Goal: Find specific page/section: Find specific page/section

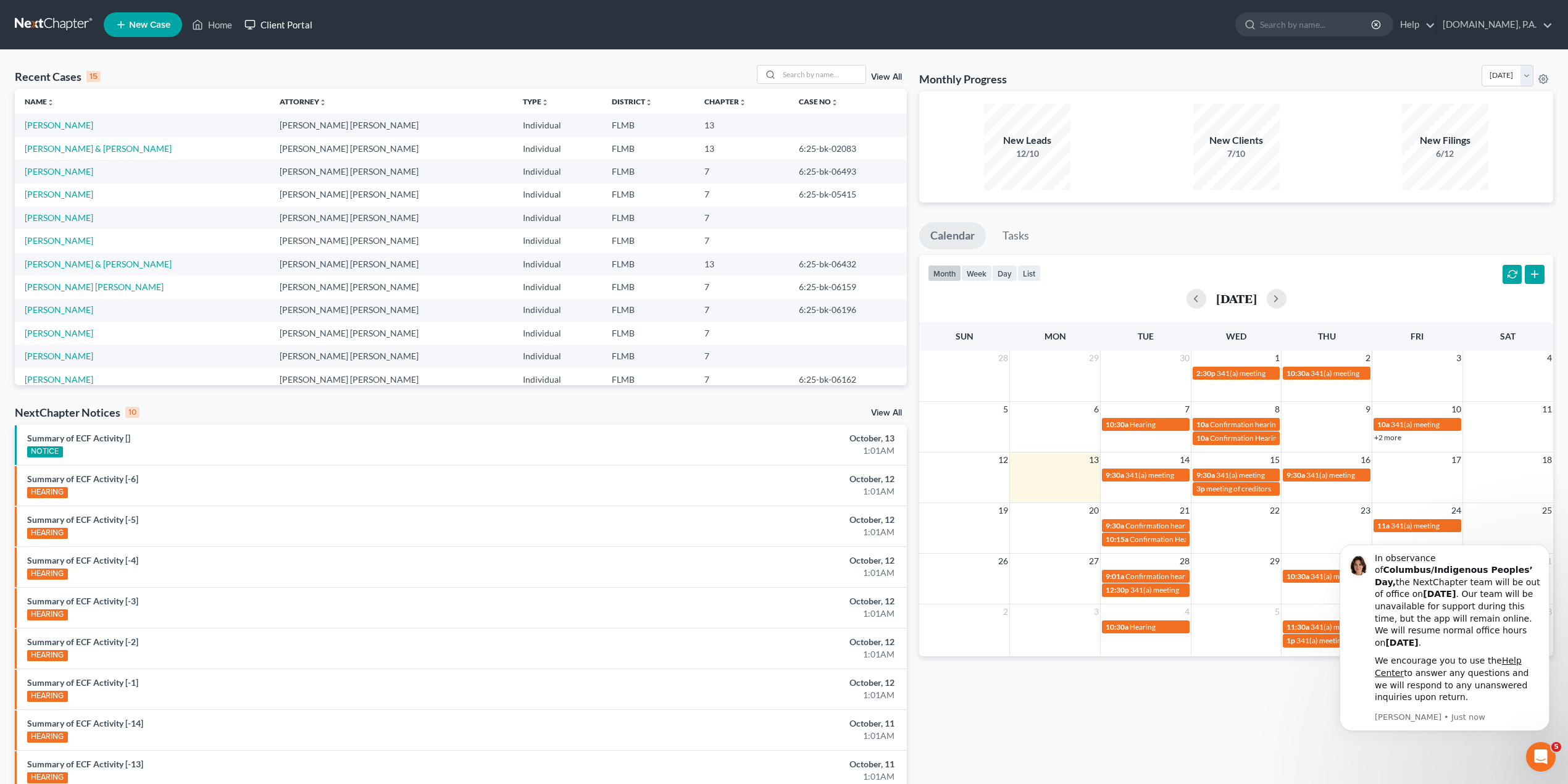
click at [274, 28] on link "Client Portal" at bounding box center [278, 24] width 80 height 22
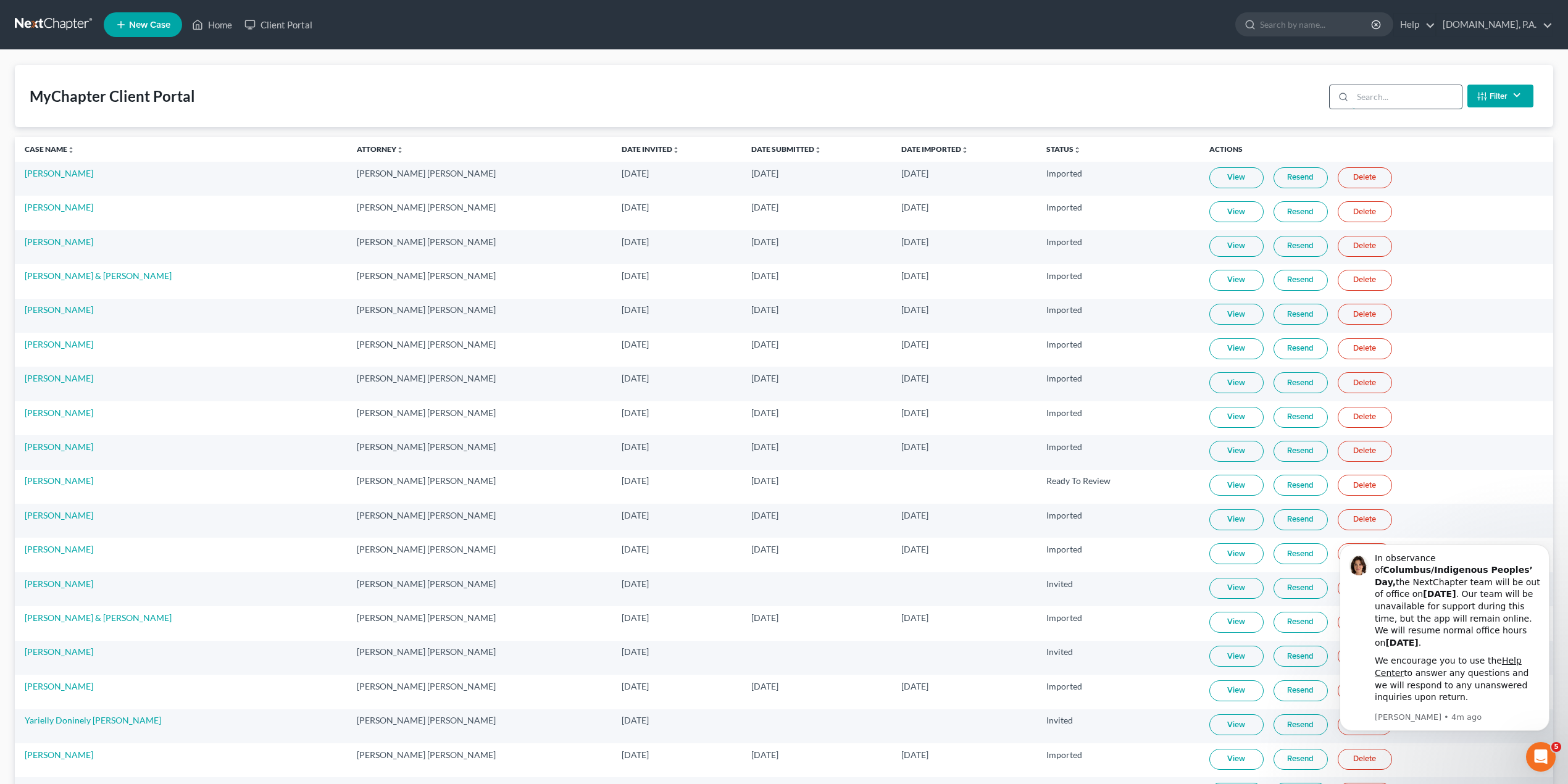
click at [1398, 94] on input "search" at bounding box center [1407, 97] width 109 height 24
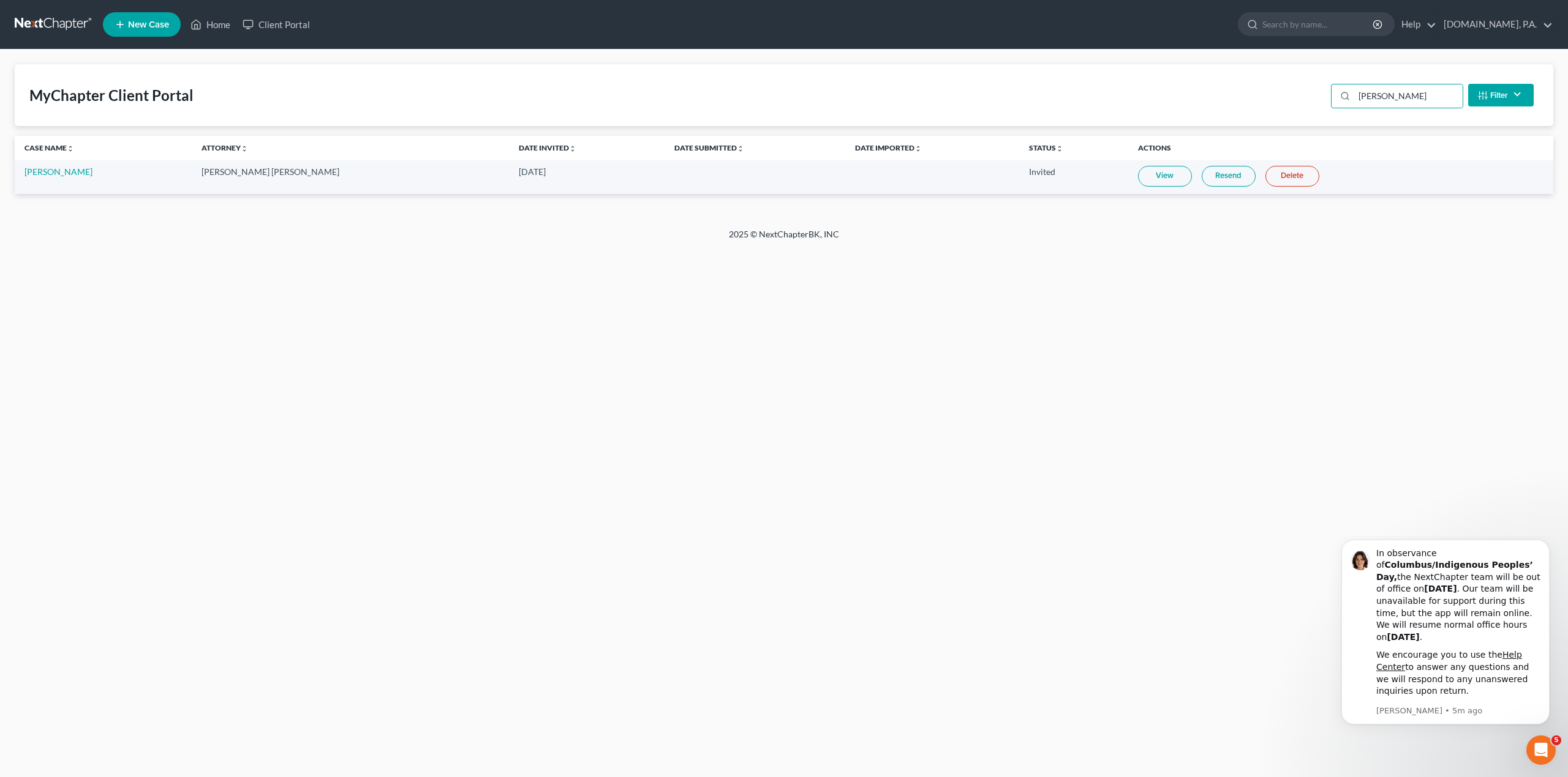
click at [1030, 495] on div "Home New Case Client Portal [DOMAIN_NAME], P.A. [PERSON_NAME][EMAIL_ADDRESS][DO…" at bounding box center [784, 388] width 1568 height 777
click at [1138, 176] on link "View" at bounding box center [1165, 177] width 54 height 21
click at [625, 394] on div "Home New Case Client Portal [DOMAIN_NAME], P.A. [PERSON_NAME][EMAIL_ADDRESS][DO…" at bounding box center [784, 388] width 1568 height 777
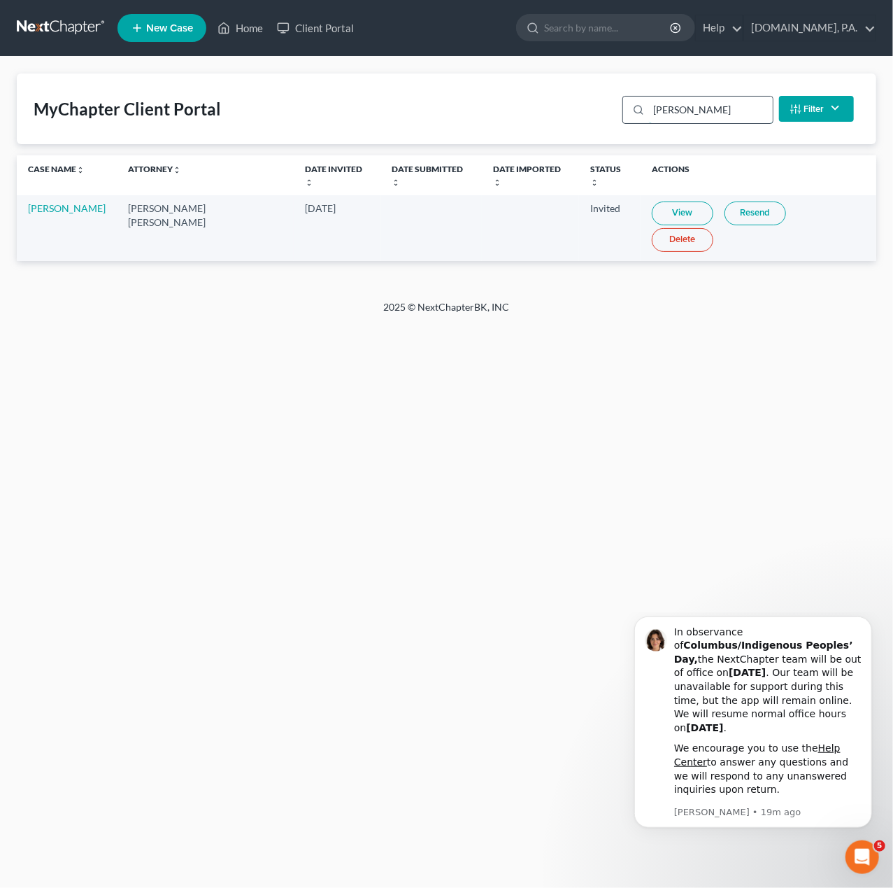
click at [669, 111] on input "[PERSON_NAME]" at bounding box center [711, 110] width 124 height 27
type input "[PERSON_NAME]"
click at [672, 203] on link "View" at bounding box center [701, 213] width 62 height 24
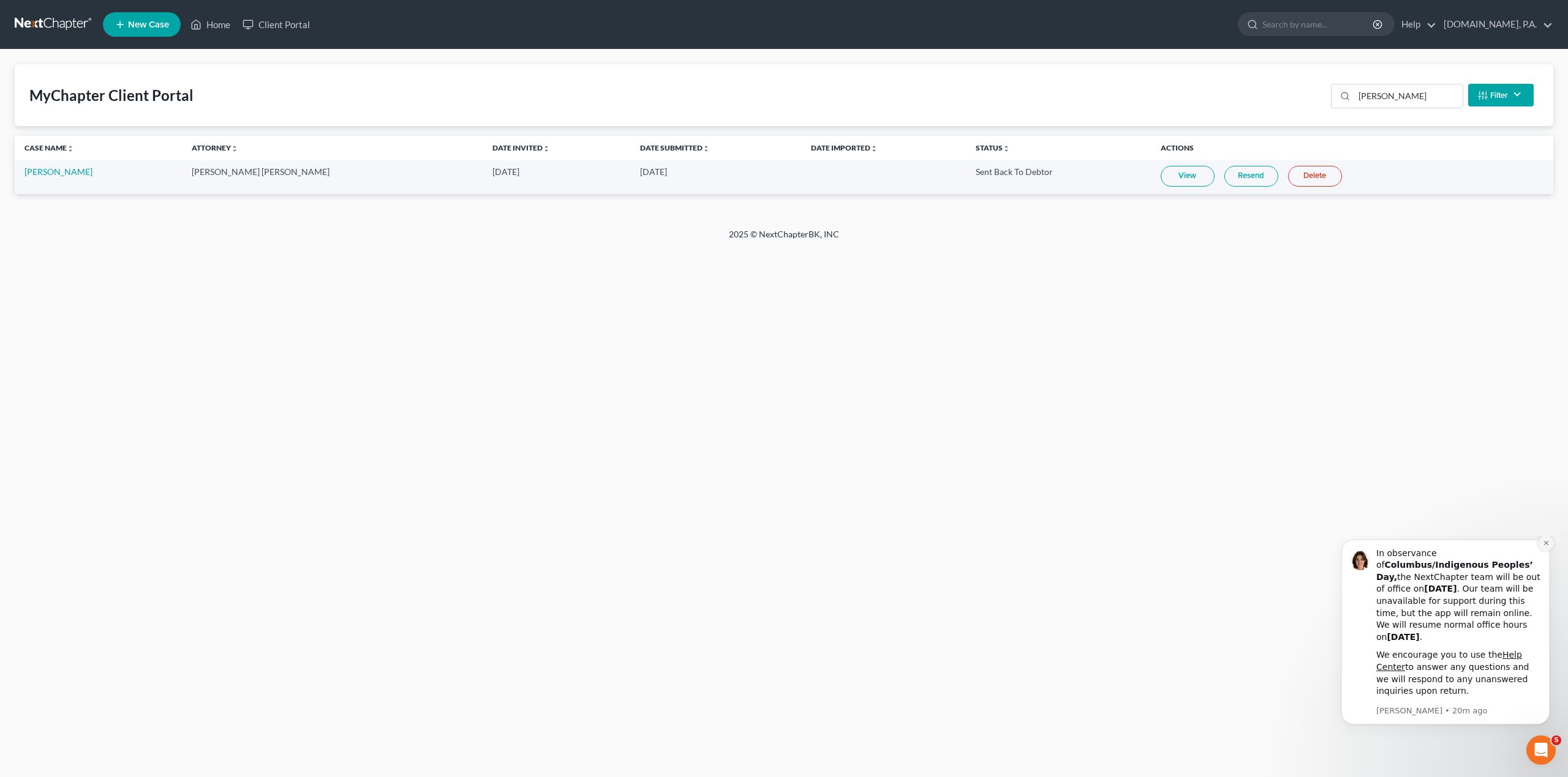
click at [1538, 551] on button "Dismiss notification" at bounding box center [1545, 543] width 16 height 16
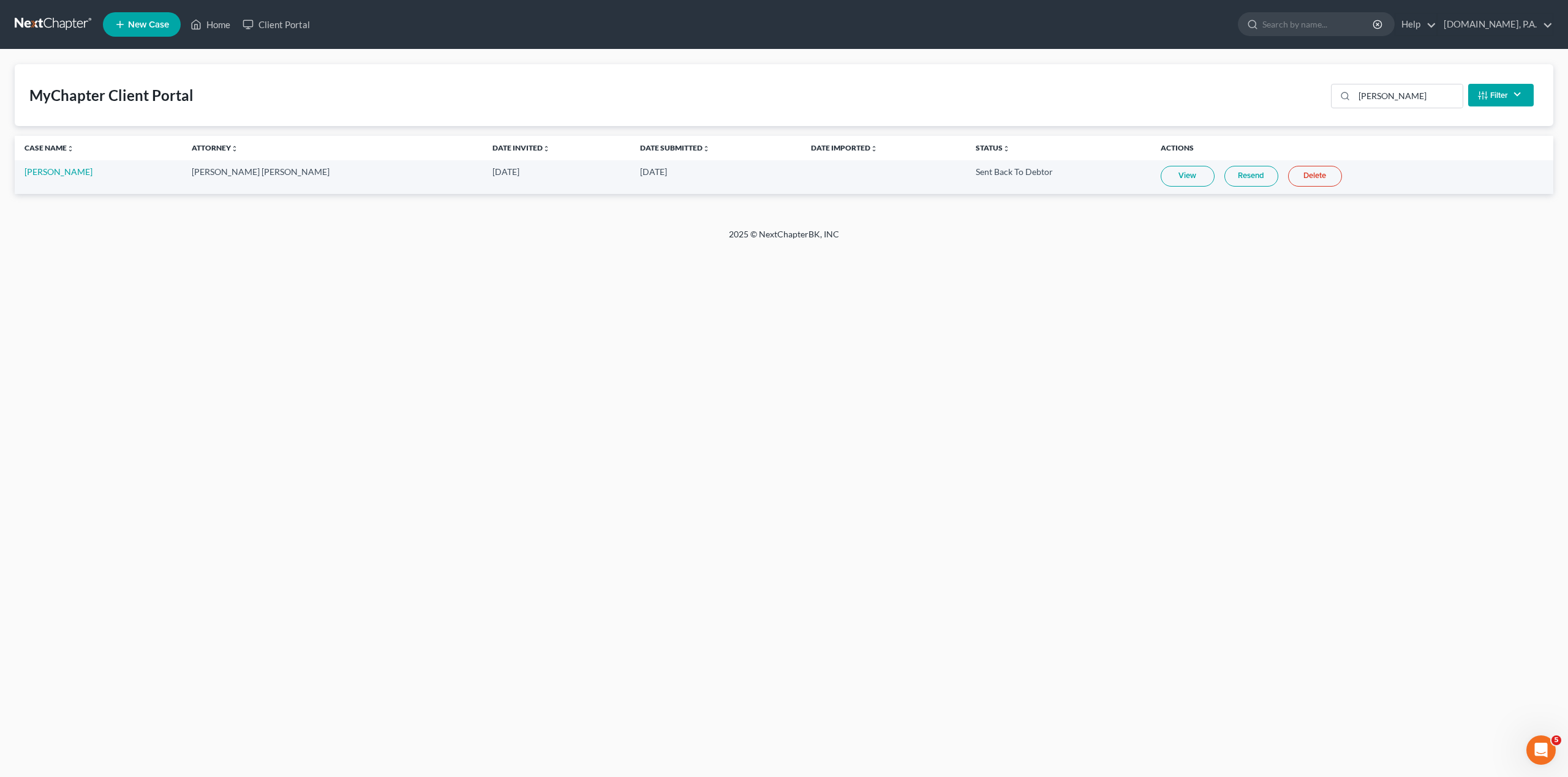
drag, startPoint x: 215, startPoint y: 21, endPoint x: 1139, endPoint y: 553, distance: 1066.2
click at [1515, 556] on div "Home New Case Client Portal [DOMAIN_NAME], P.A. [PERSON_NAME][EMAIL_ADDRESS][DO…" at bounding box center [784, 388] width 1568 height 777
